Goal: Task Accomplishment & Management: Complete application form

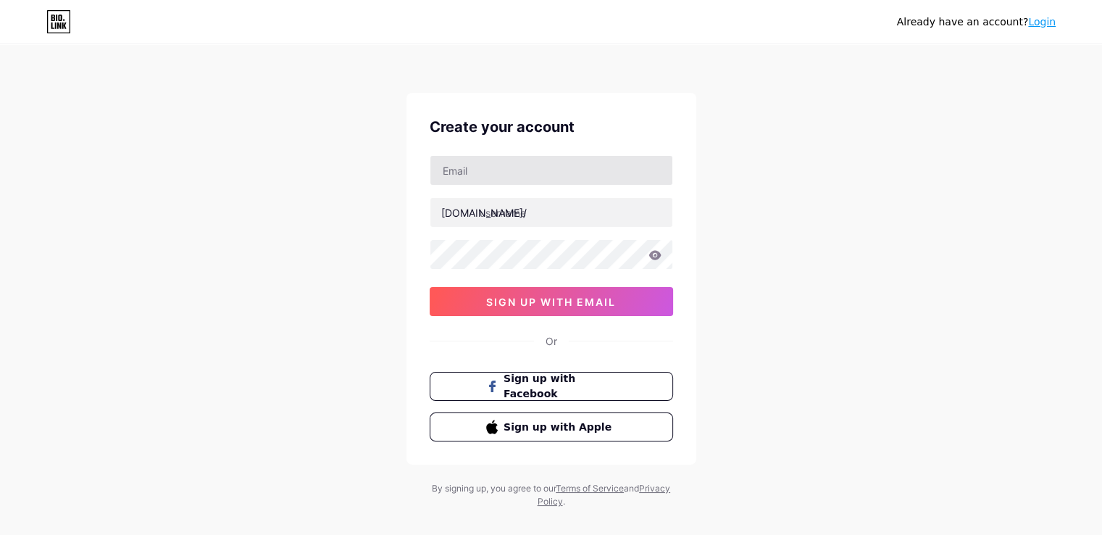
drag, startPoint x: 490, startPoint y: 154, endPoint x: 480, endPoint y: 161, distance: 11.9
click at [490, 154] on div "Create your account bio.link/ sign up with email Or Sign up with Facebook Sign …" at bounding box center [552, 279] width 290 height 372
click at [480, 166] on input "text" at bounding box center [551, 170] width 242 height 29
type input "[EMAIL_ADDRESS][DOMAIN_NAME]"
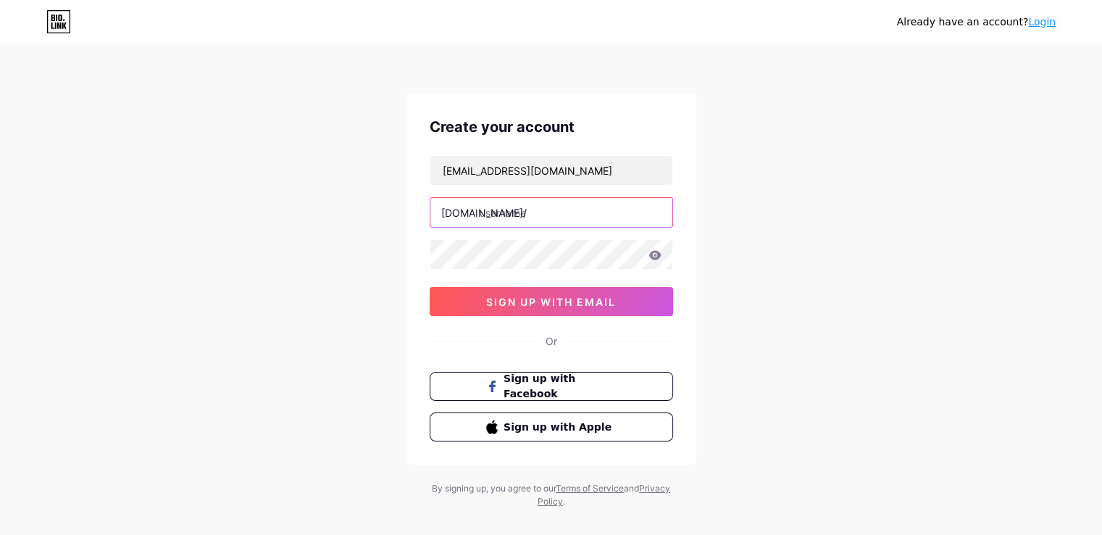
click at [510, 218] on input "text" at bounding box center [551, 212] width 242 height 29
paste input "megacasinoworldph"
type input "megacasinoworldph"
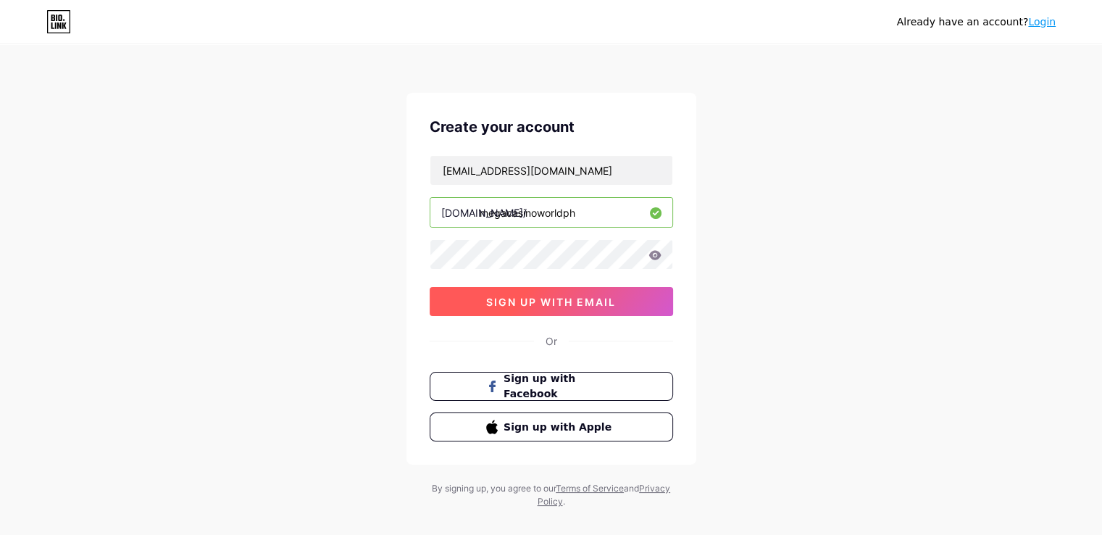
click at [563, 296] on span "sign up with email" at bounding box center [551, 302] width 130 height 12
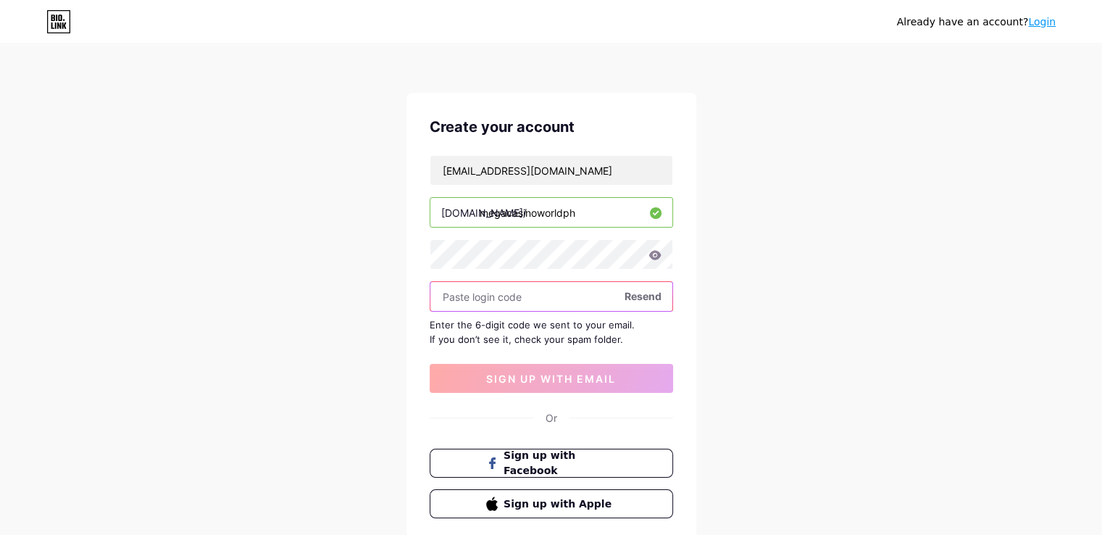
paste input "466239"
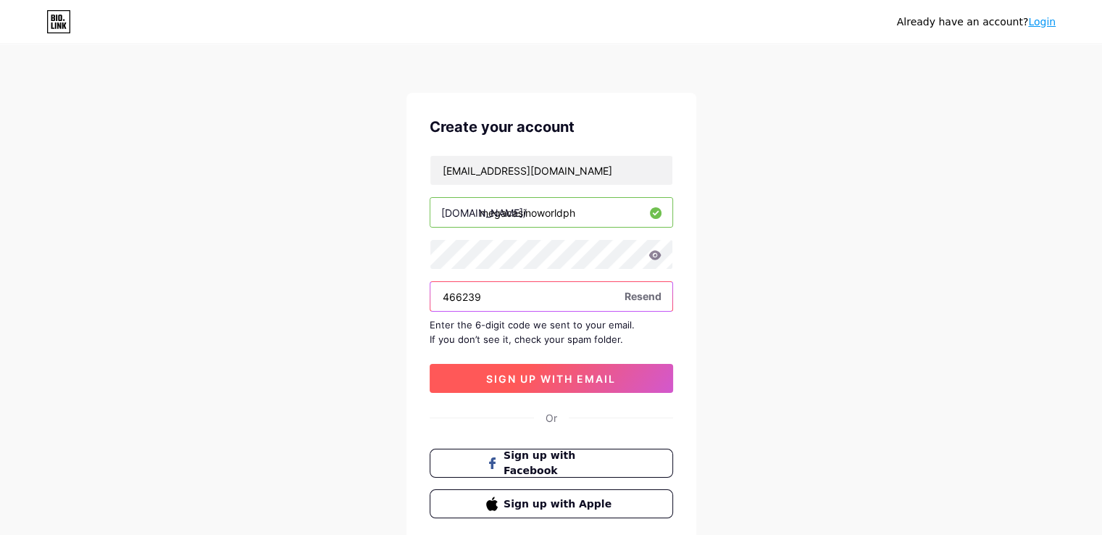
type input "466239"
click at [568, 376] on span "sign up with email" at bounding box center [551, 378] width 130 height 12
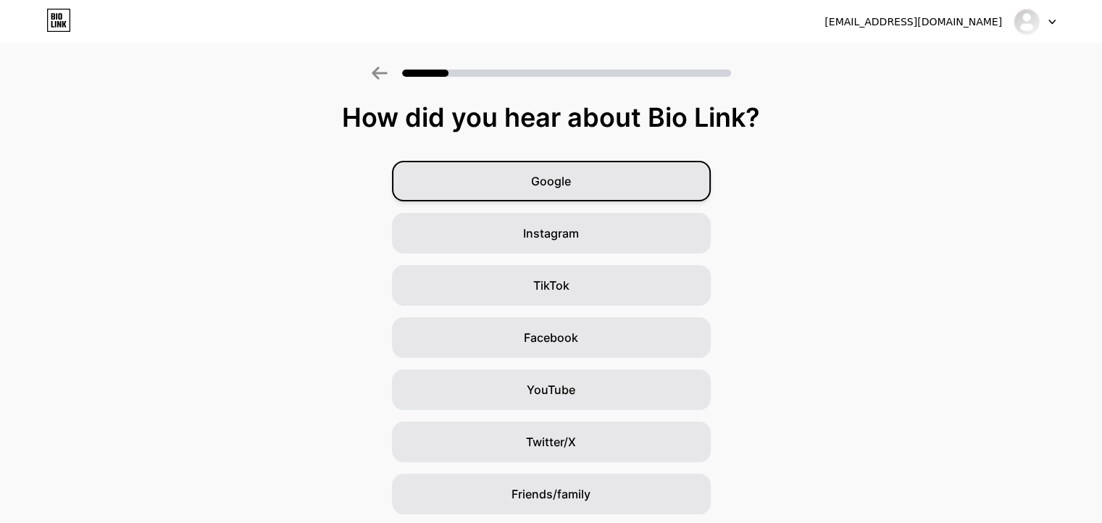
click at [584, 182] on div "Google" at bounding box center [551, 181] width 319 height 41
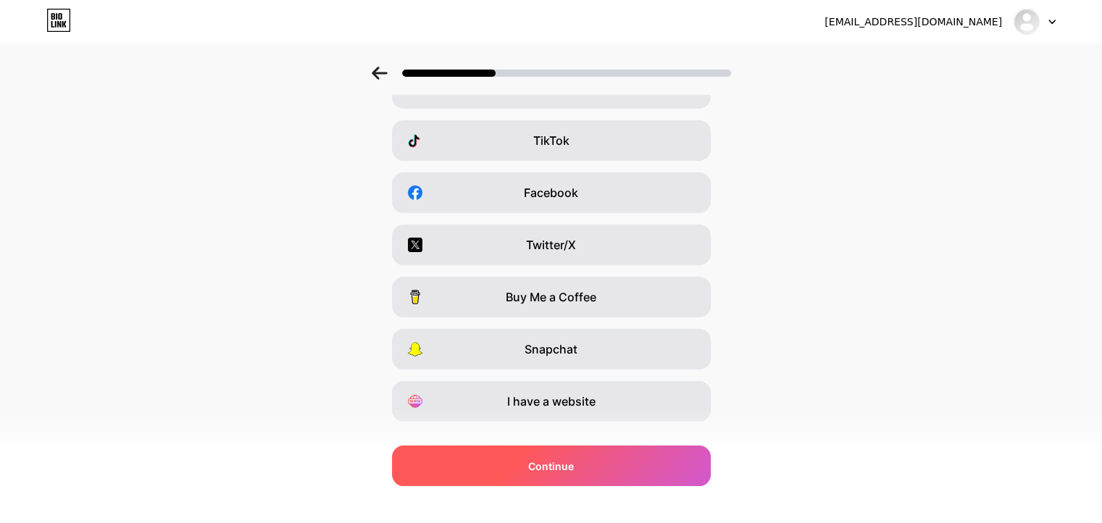
scroll to position [174, 0]
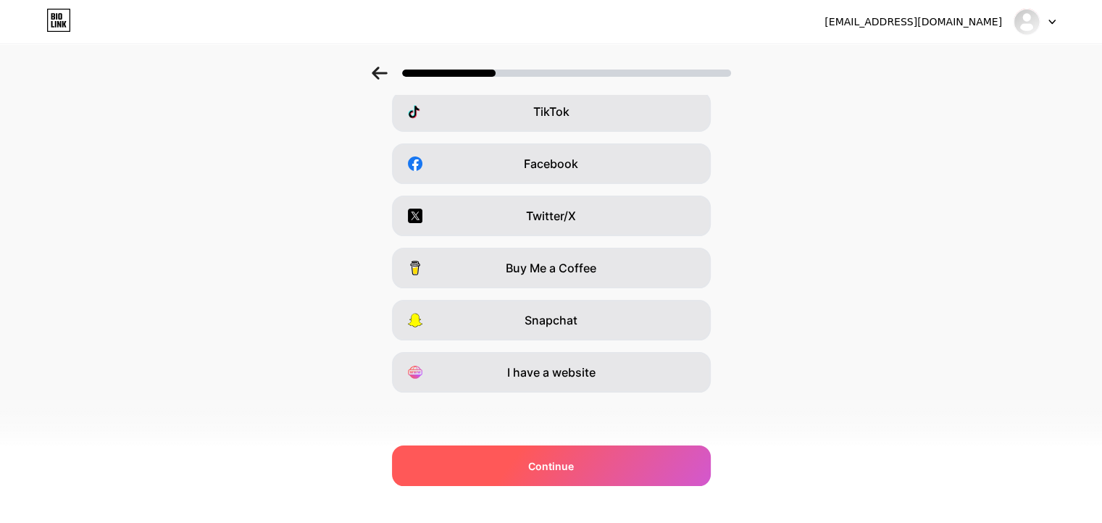
drag, startPoint x: 641, startPoint y: 462, endPoint x: 633, endPoint y: 459, distance: 8.8
click at [641, 462] on div "Continue" at bounding box center [551, 466] width 319 height 41
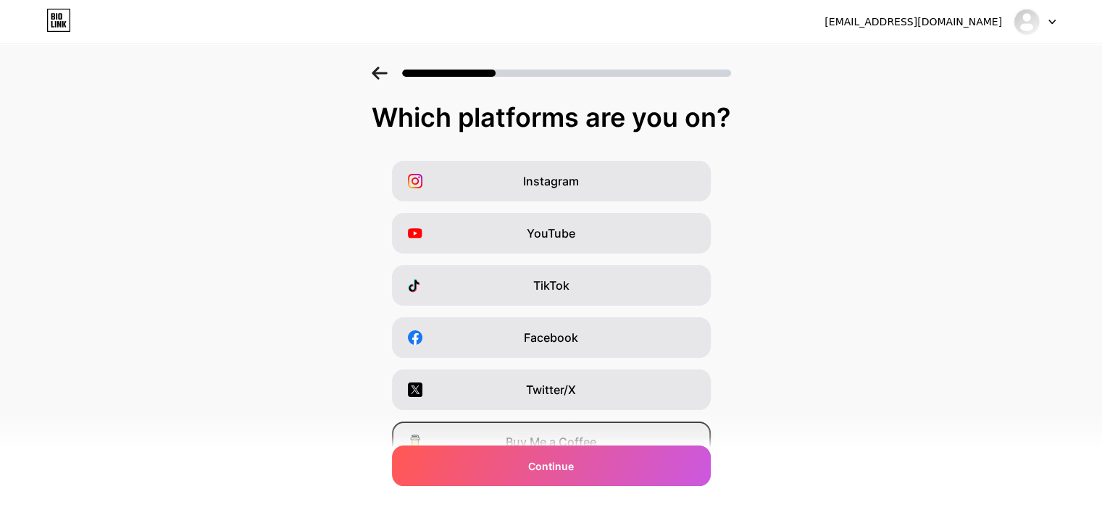
scroll to position [145, 0]
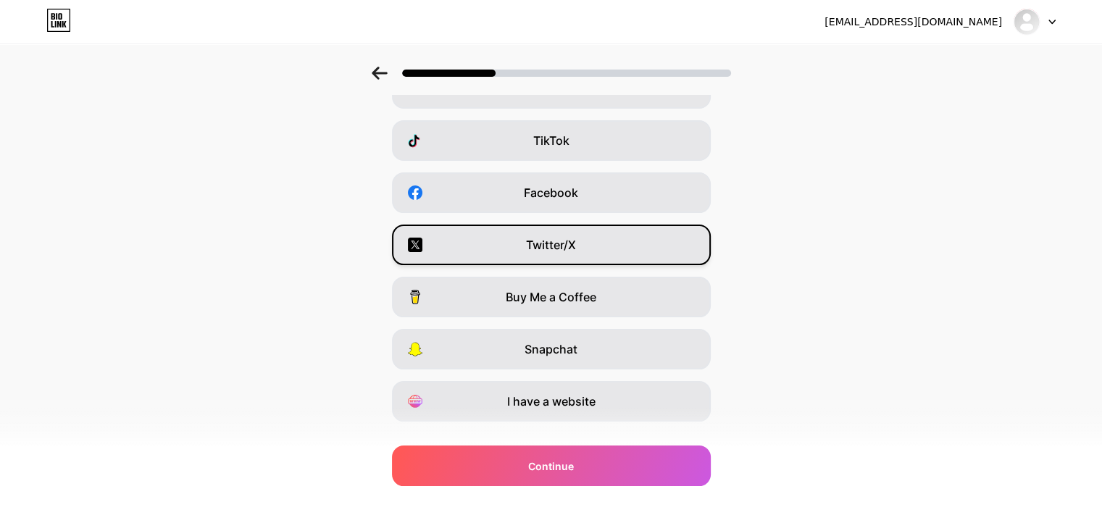
click at [595, 242] on div "Twitter/X" at bounding box center [551, 245] width 319 height 41
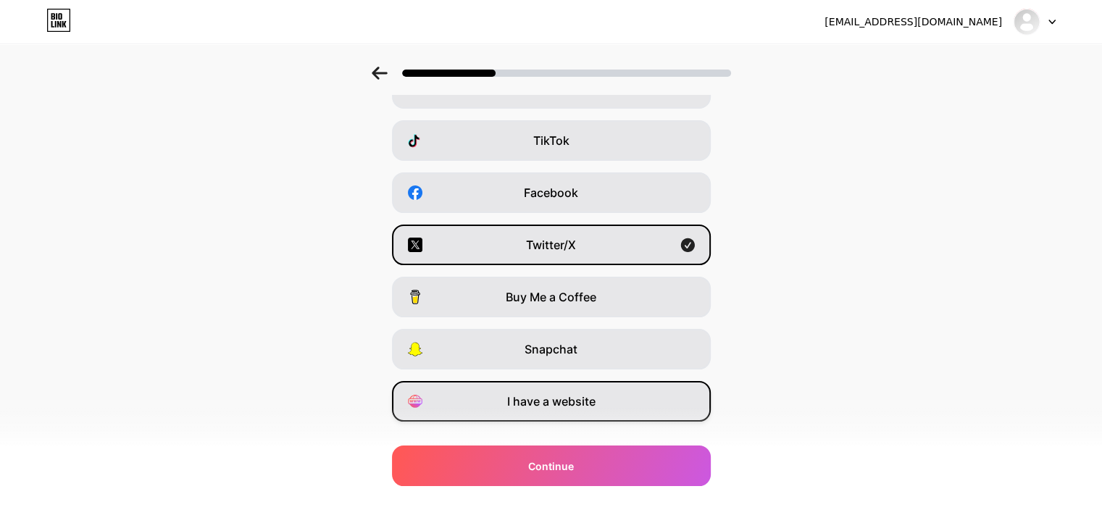
click at [565, 407] on span "I have a website" at bounding box center [551, 401] width 88 height 17
click at [588, 244] on div "Twitter/X" at bounding box center [551, 245] width 319 height 41
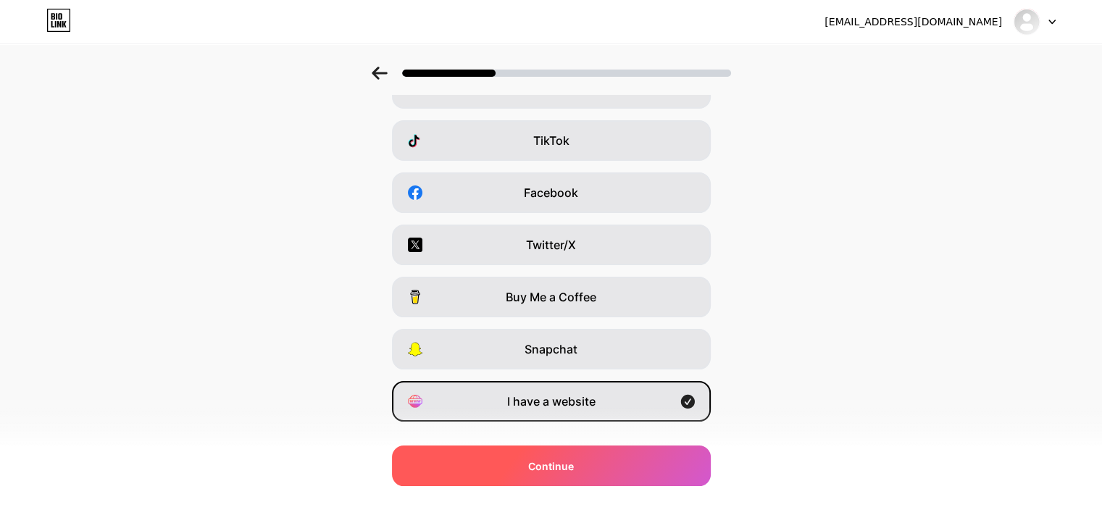
click at [626, 465] on div "Continue" at bounding box center [551, 466] width 319 height 41
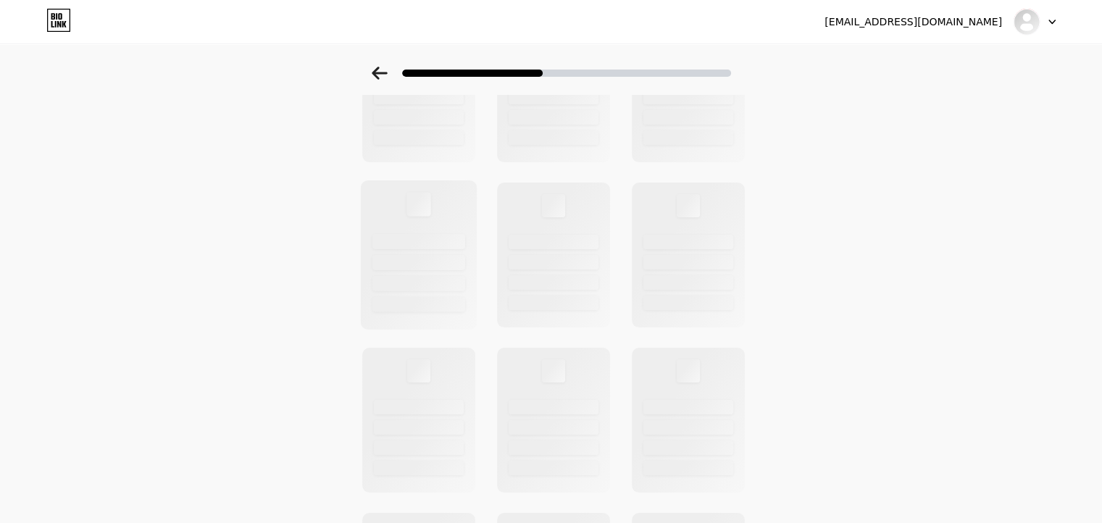
scroll to position [0, 0]
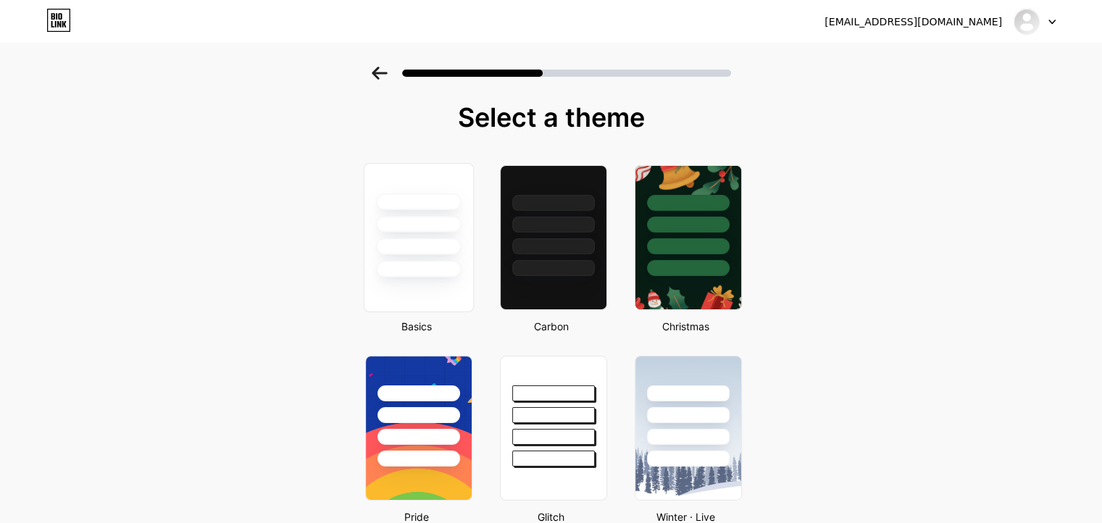
click at [412, 250] on div at bounding box center [418, 246] width 85 height 17
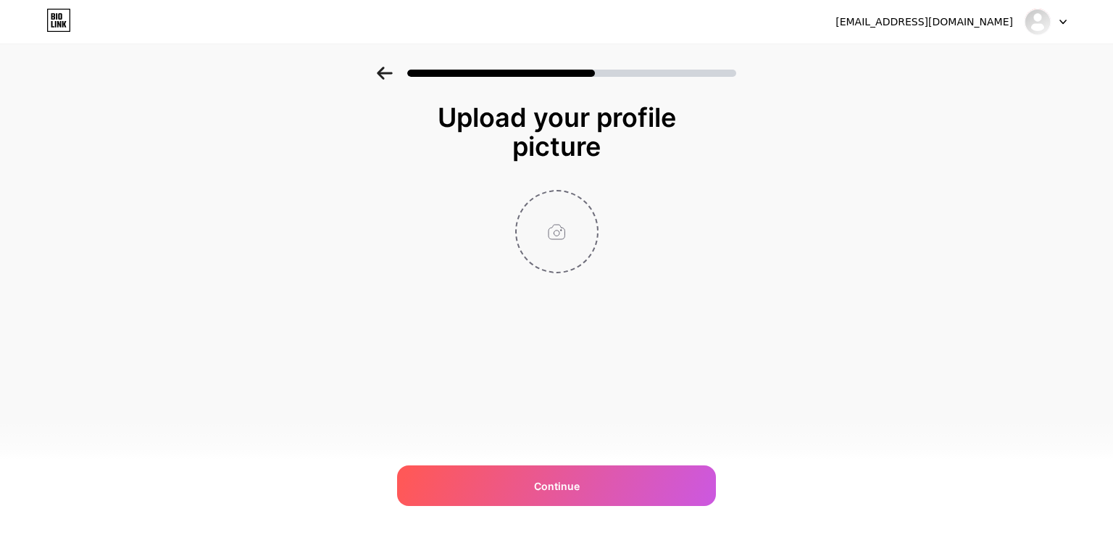
click at [551, 237] on input "file" at bounding box center [557, 231] width 80 height 80
type input "C:\fakepath\ian18-logo.png"
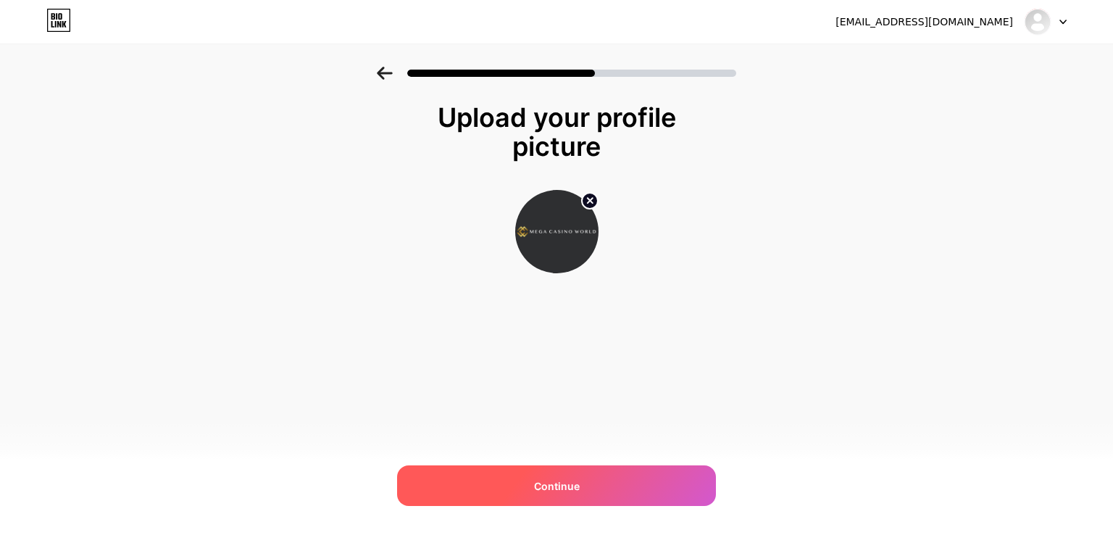
click at [685, 482] on div "Continue" at bounding box center [556, 485] width 319 height 41
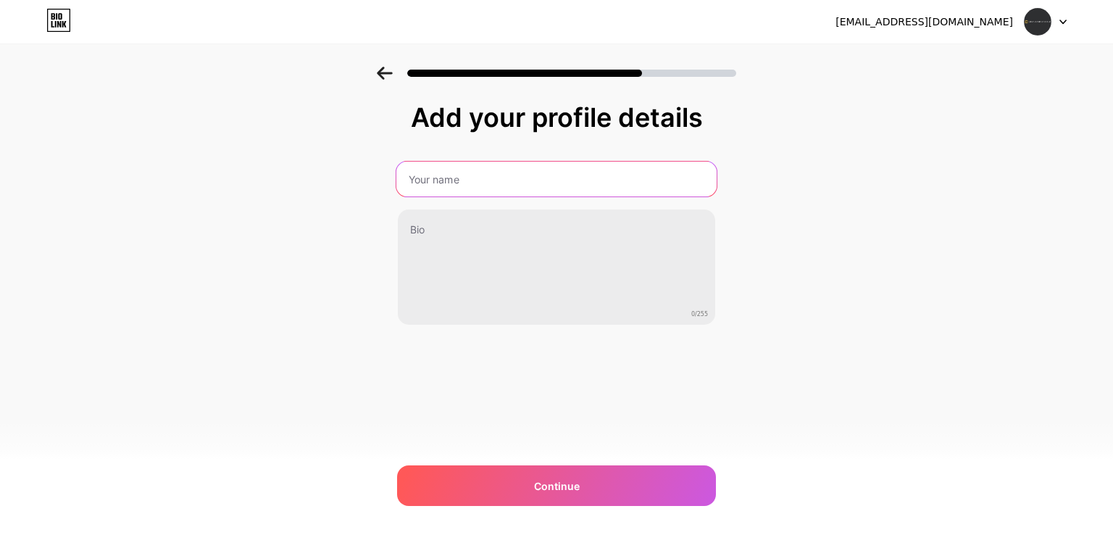
click at [469, 184] on input "text" at bounding box center [556, 179] width 320 height 35
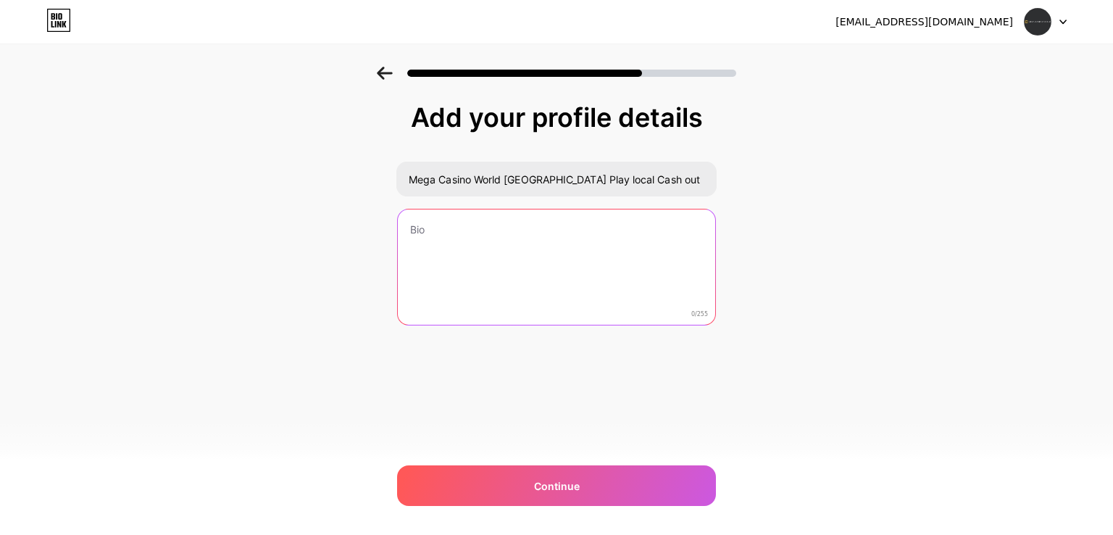
click at [420, 262] on textarea at bounding box center [556, 267] width 317 height 117
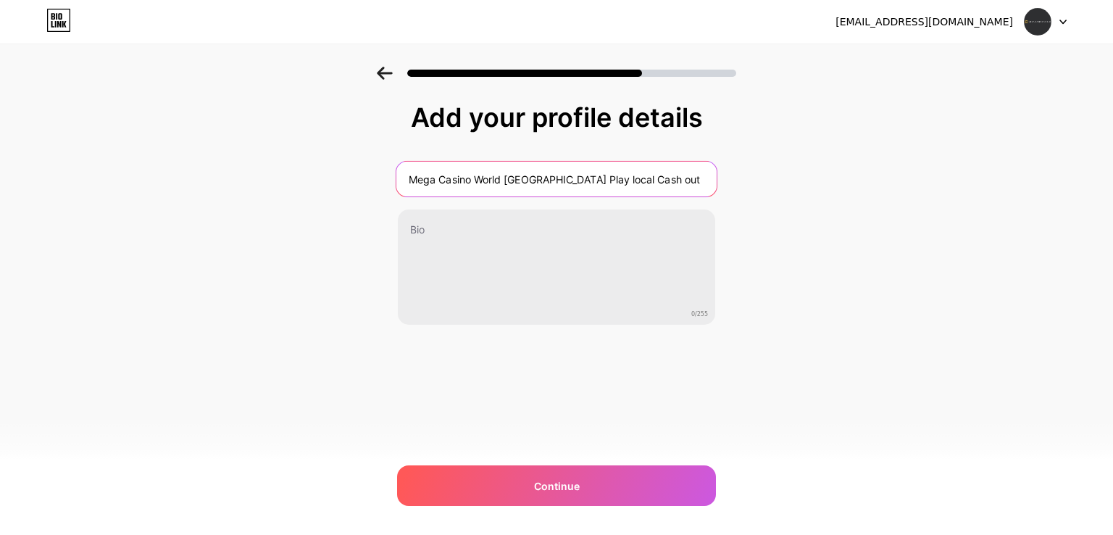
click at [672, 175] on input "Mega Casino World Philippines Play local Cash out" at bounding box center [556, 179] width 320 height 35
type input "Mega Casino World Philippines Play local Cash out fast"
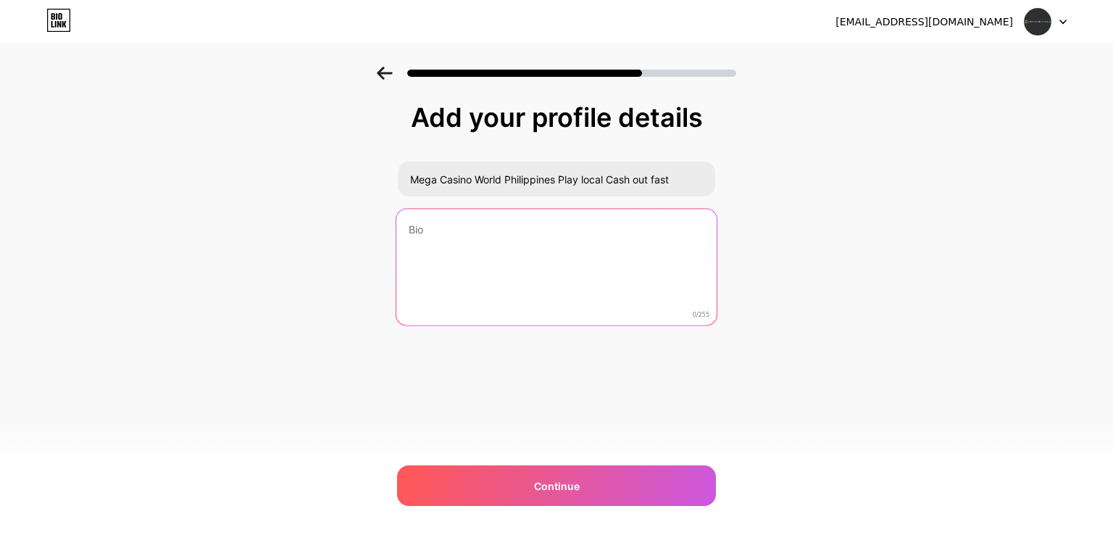
click at [434, 241] on textarea at bounding box center [556, 268] width 320 height 118
paste textarea "Mega Casino World Philippines is built for players across the PH: clean odds fo…"
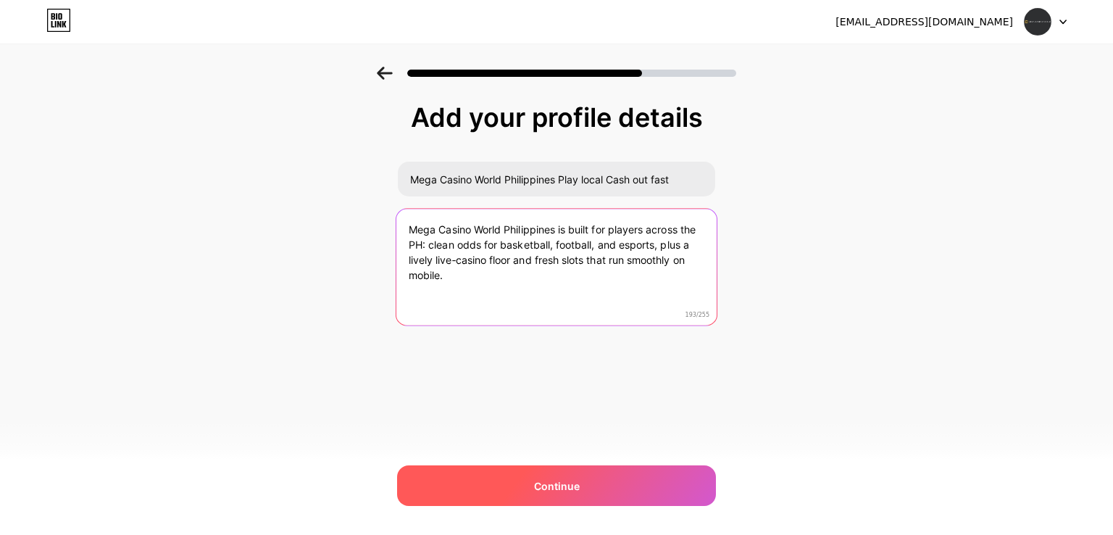
type textarea "Mega Casino World Philippines is built for players across the PH: clean odds fo…"
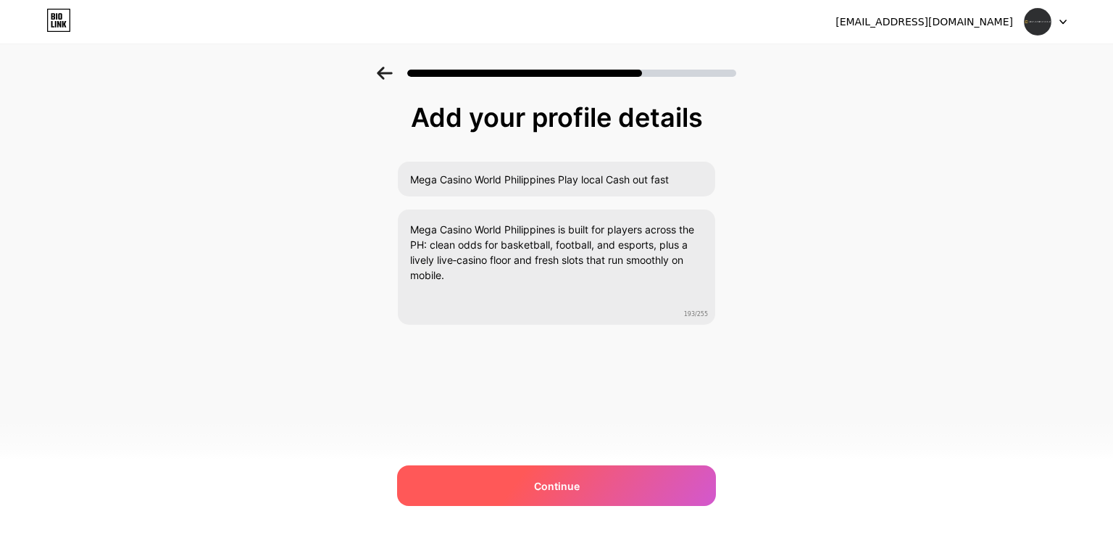
click at [596, 480] on div "Continue" at bounding box center [556, 485] width 319 height 41
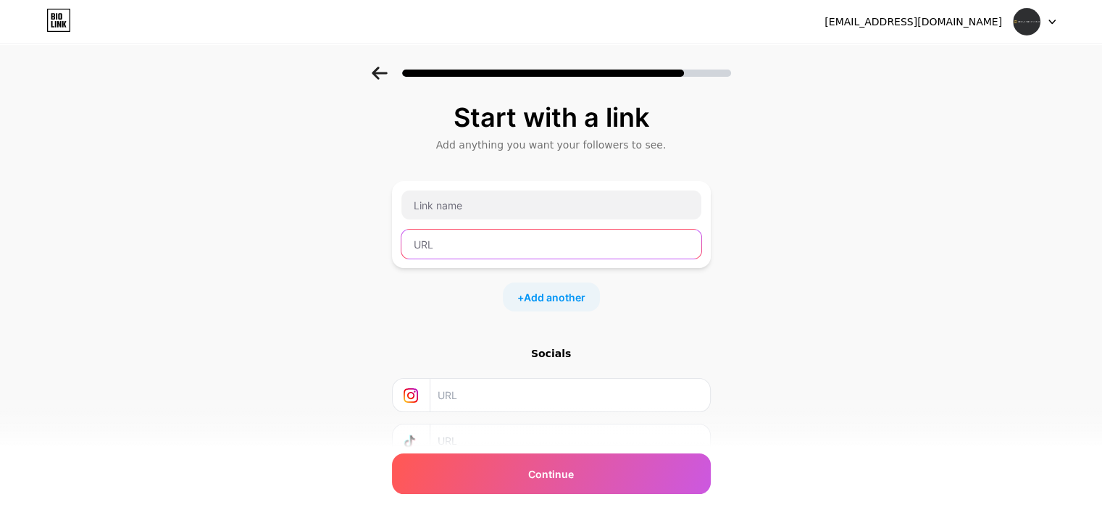
click at [455, 249] on input "text" at bounding box center [551, 244] width 300 height 29
paste input "https://mcwcasinophilippines.net/"
type input "https://mcwcasinophilippines.net/"
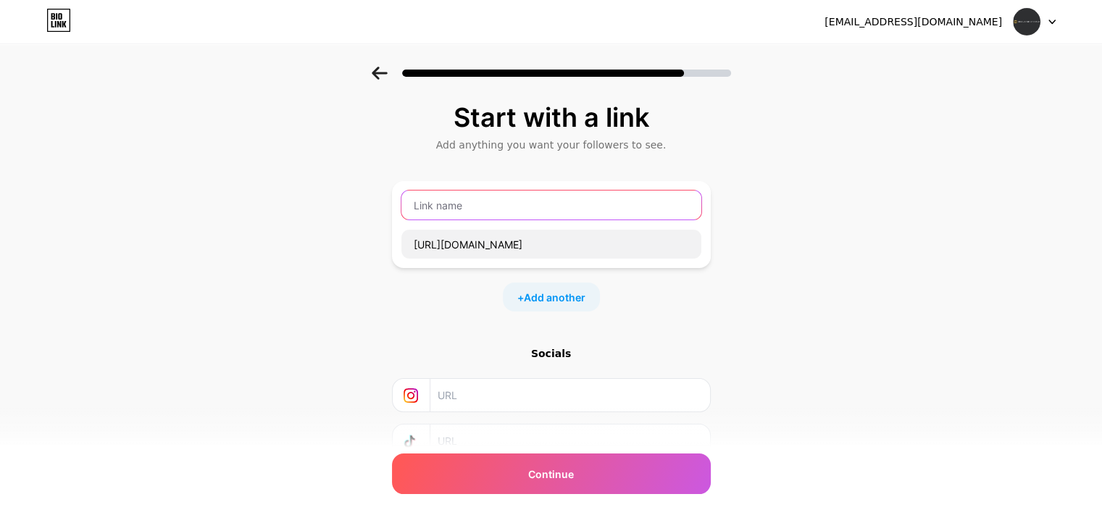
drag, startPoint x: 476, startPoint y: 211, endPoint x: 412, endPoint y: 178, distance: 72.6
click at [476, 210] on input "text" at bounding box center [551, 205] width 300 height 29
paste input "Mega Casino World"
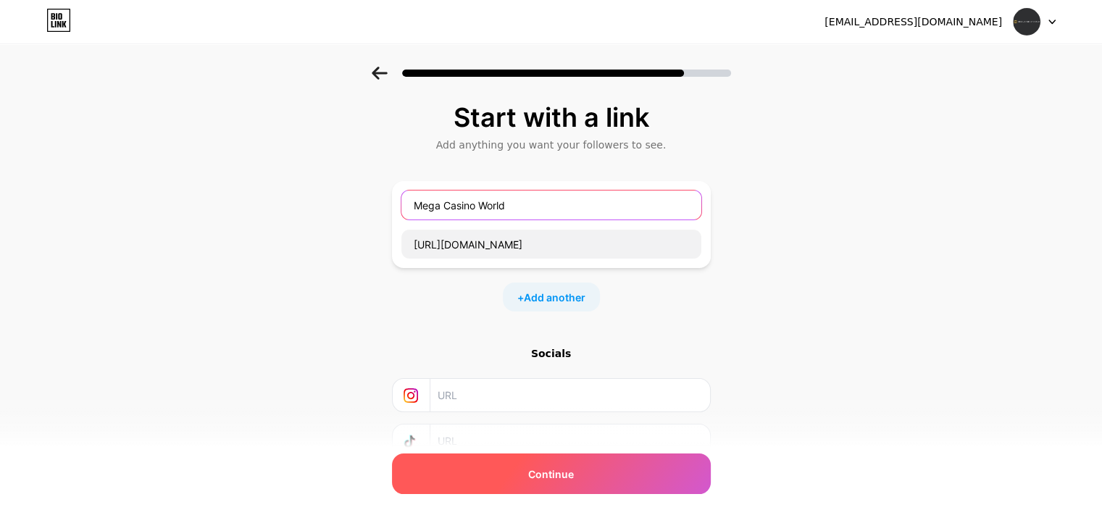
type input "Mega Casino World"
click at [580, 477] on div "Continue" at bounding box center [551, 474] width 319 height 41
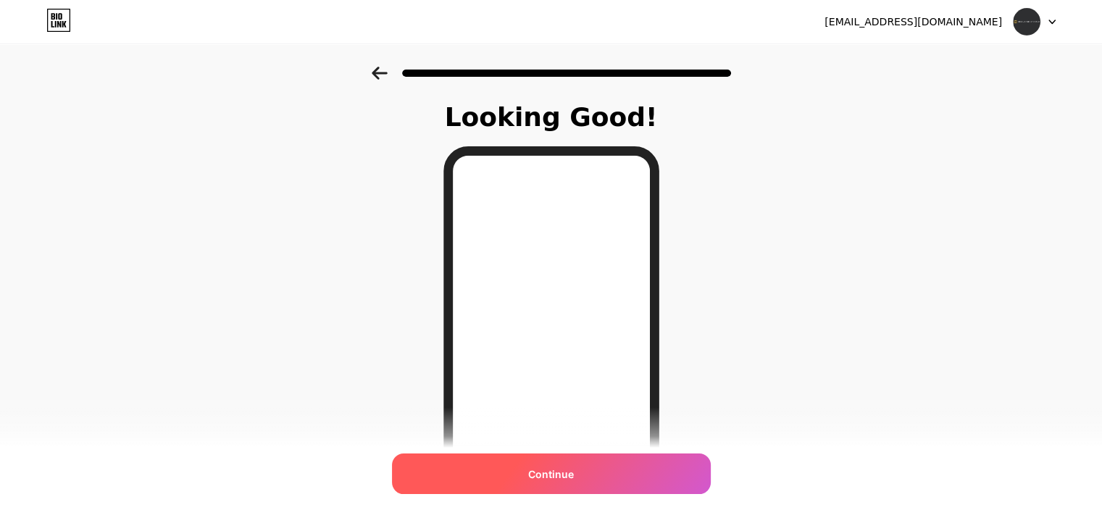
click at [559, 472] on span "Continue" at bounding box center [551, 474] width 46 height 15
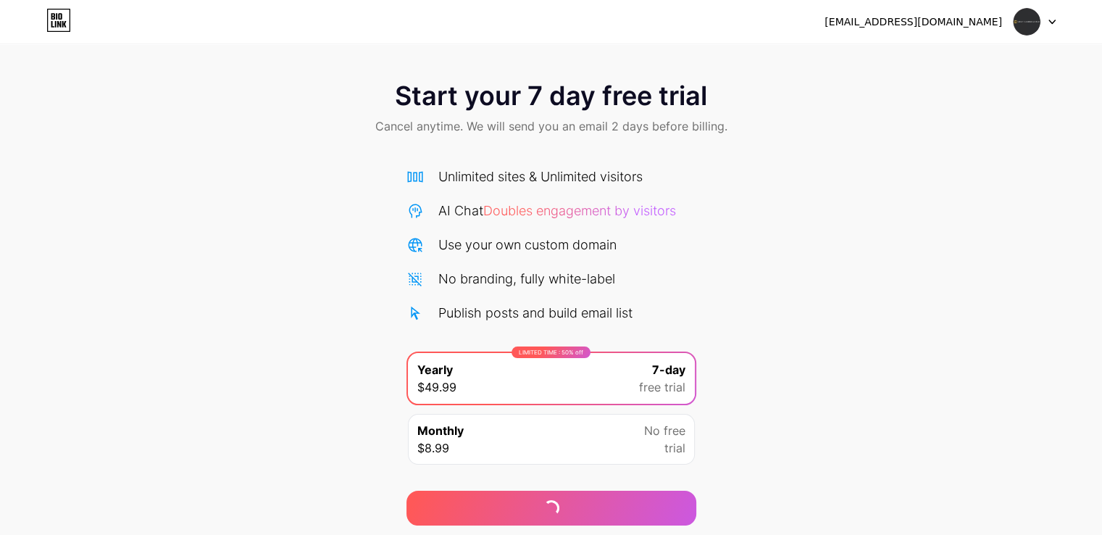
scroll to position [48, 0]
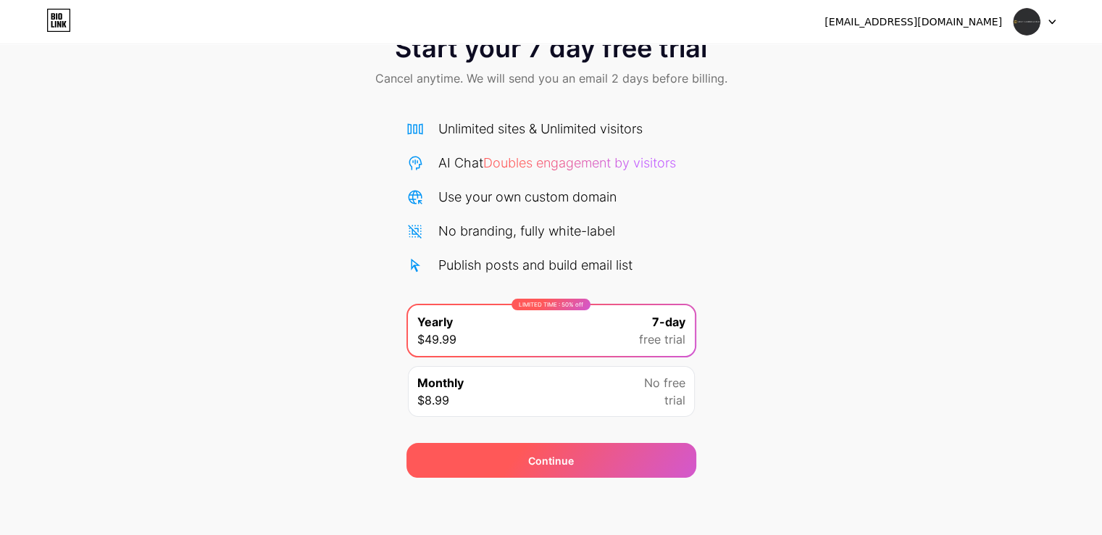
click at [580, 455] on div "Continue" at bounding box center [552, 460] width 290 height 35
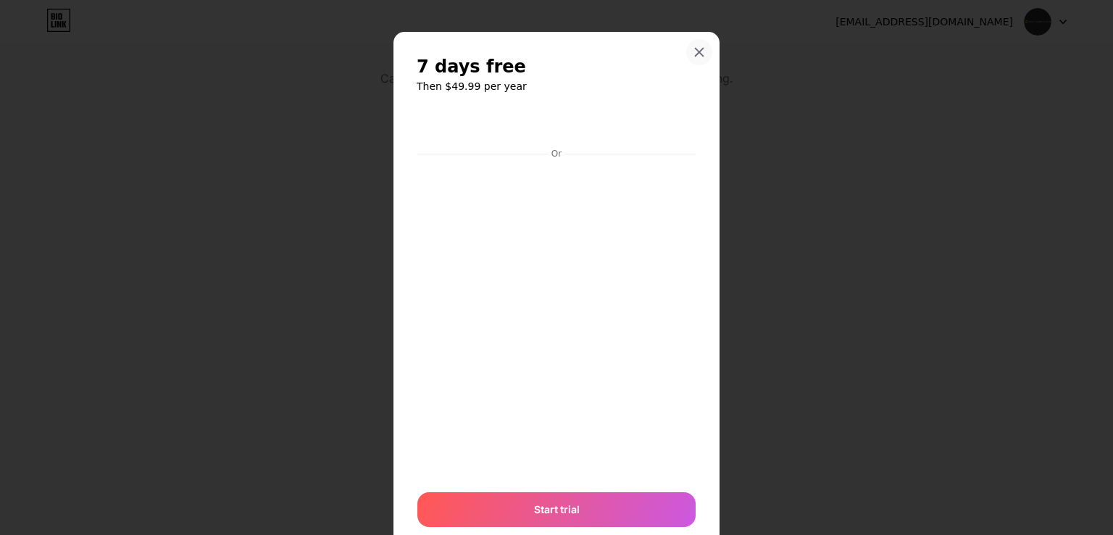
click at [693, 47] on icon at bounding box center [699, 52] width 12 height 12
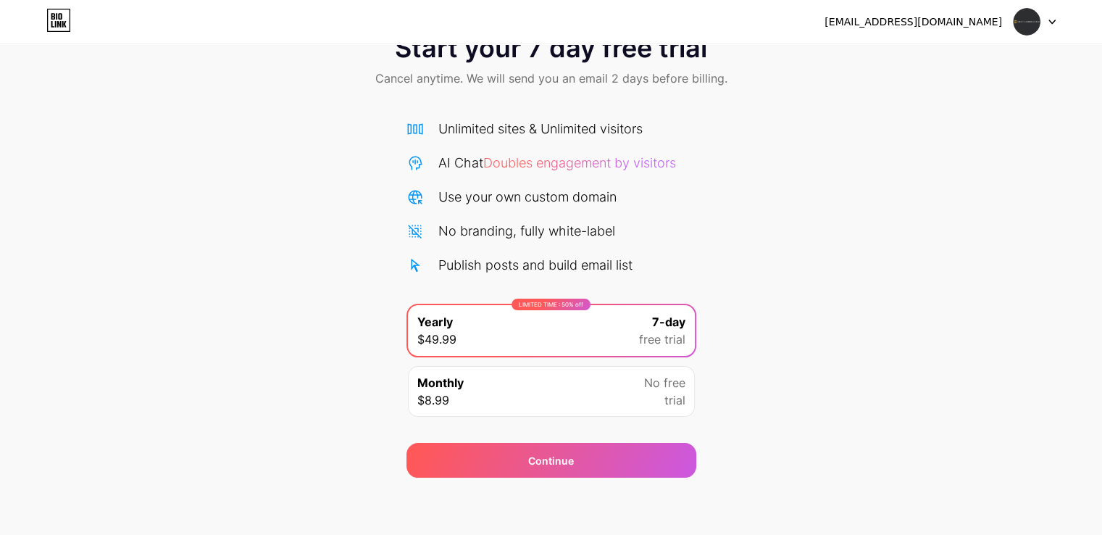
scroll to position [0, 0]
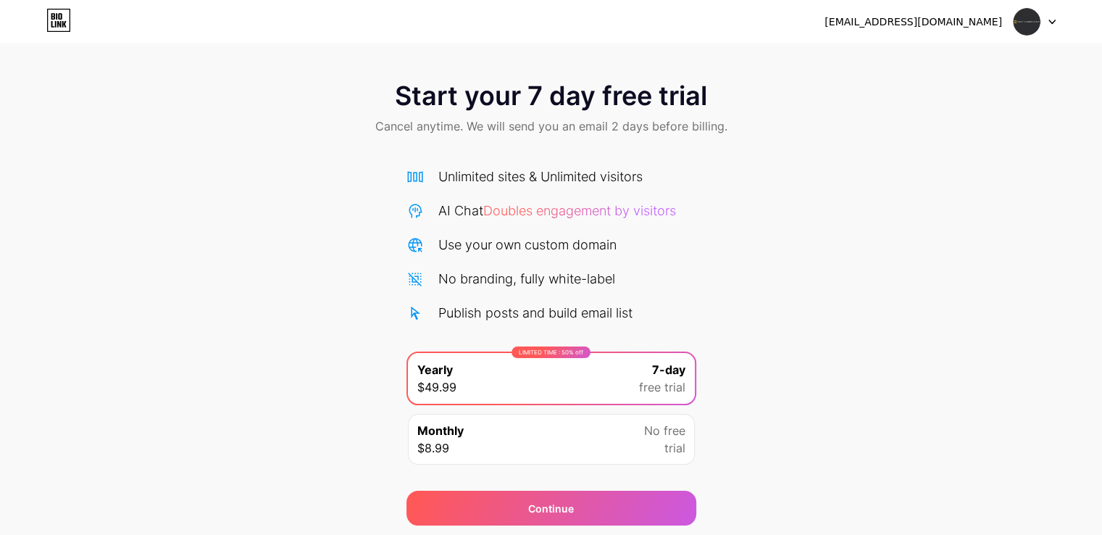
click at [1011, 36] on div "lohuuhung76@gmail.com Logout" at bounding box center [551, 21] width 1102 height 43
click at [1029, 20] on img at bounding box center [1027, 22] width 28 height 28
